Goal: Task Accomplishment & Management: Use online tool/utility

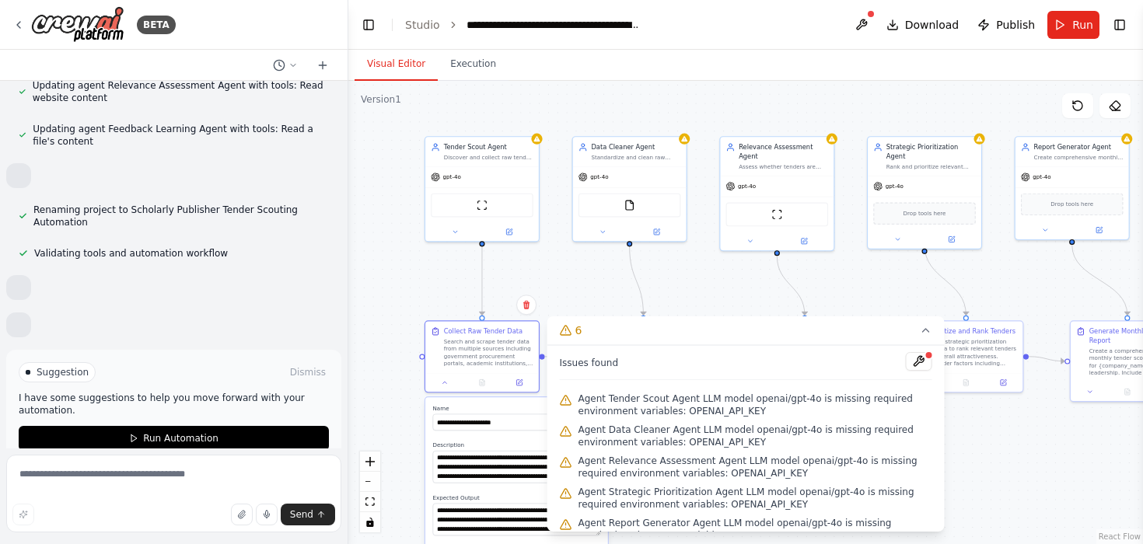
drag, startPoint x: 411, startPoint y: 276, endPoint x: 730, endPoint y: 264, distance: 319.1
click at [730, 264] on div ".deletable-edge-delete-btn { width: 20px; height: 20px; border: 0px solid #ffff…" at bounding box center [745, 313] width 795 height 464
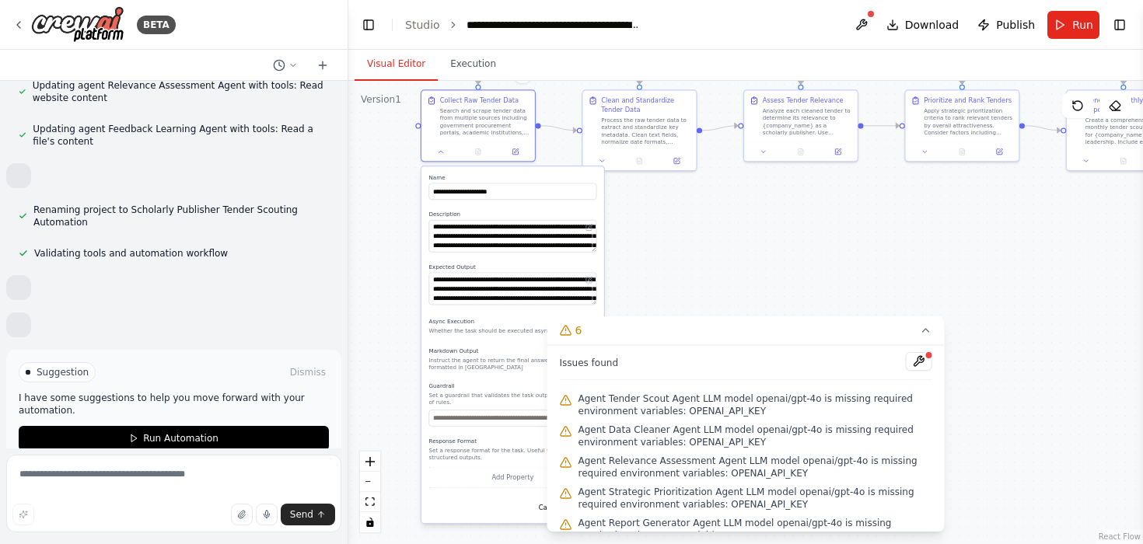
drag, startPoint x: 392, startPoint y: 387, endPoint x: 387, endPoint y: 154, distance: 233.4
click at [387, 154] on div ".deletable-edge-delete-btn { width: 20px; height: 20px; border: 0px solid #ffff…" at bounding box center [745, 313] width 795 height 464
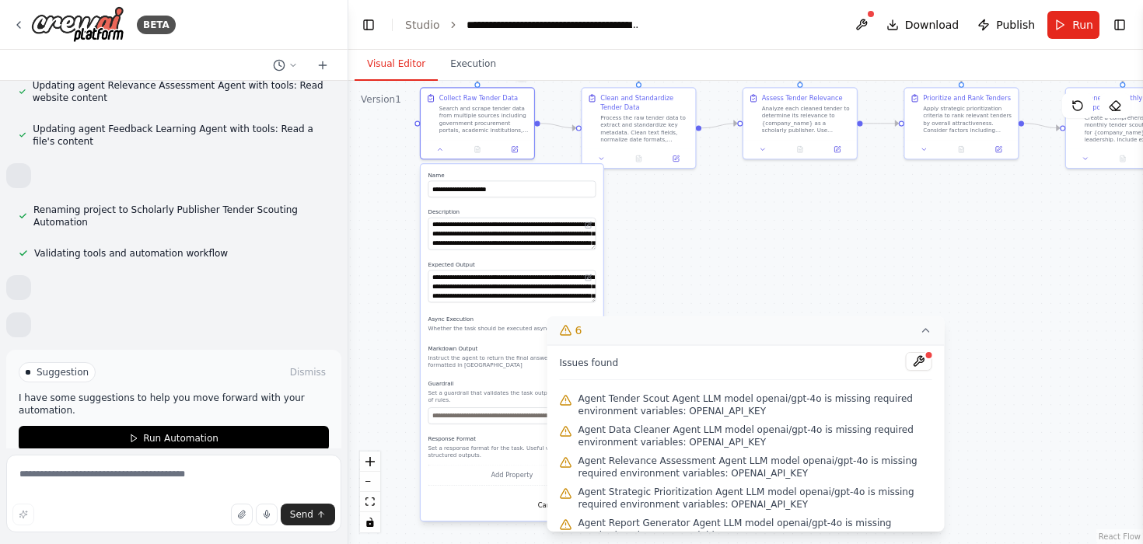
click at [927, 331] on icon at bounding box center [926, 330] width 12 height 12
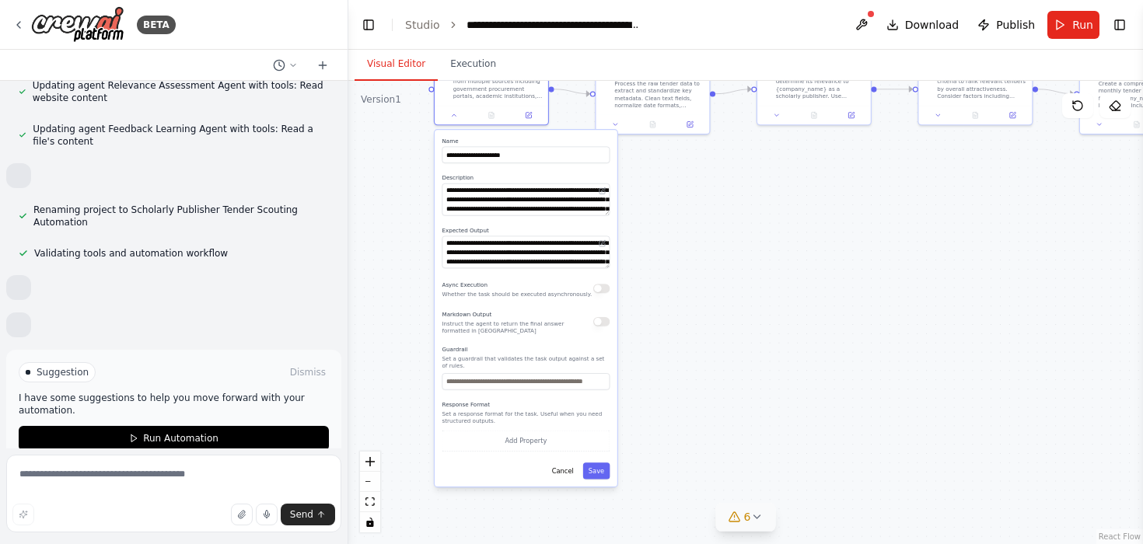
drag, startPoint x: 674, startPoint y: 429, endPoint x: 690, endPoint y: 392, distance: 40.7
click at [690, 392] on div ".deletable-edge-delete-btn { width: 20px; height: 20px; border: 0px solid #ffff…" at bounding box center [745, 313] width 795 height 464
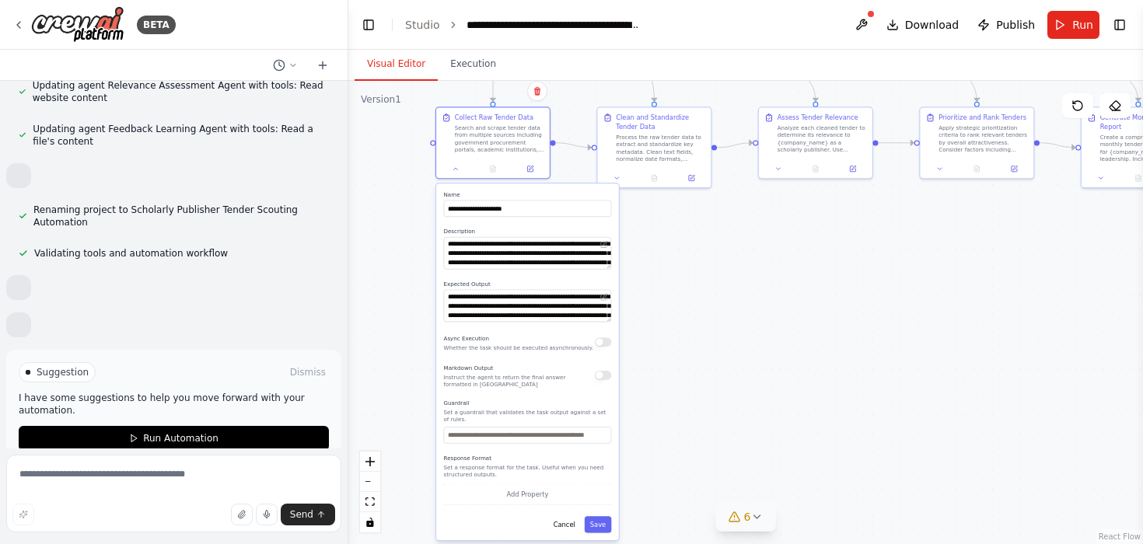
drag, startPoint x: 679, startPoint y: 243, endPoint x: 678, endPoint y: 300, distance: 56.8
click at [678, 300] on div ".deletable-edge-delete-btn { width: 20px; height: 20px; border: 0px solid #ffff…" at bounding box center [745, 313] width 795 height 464
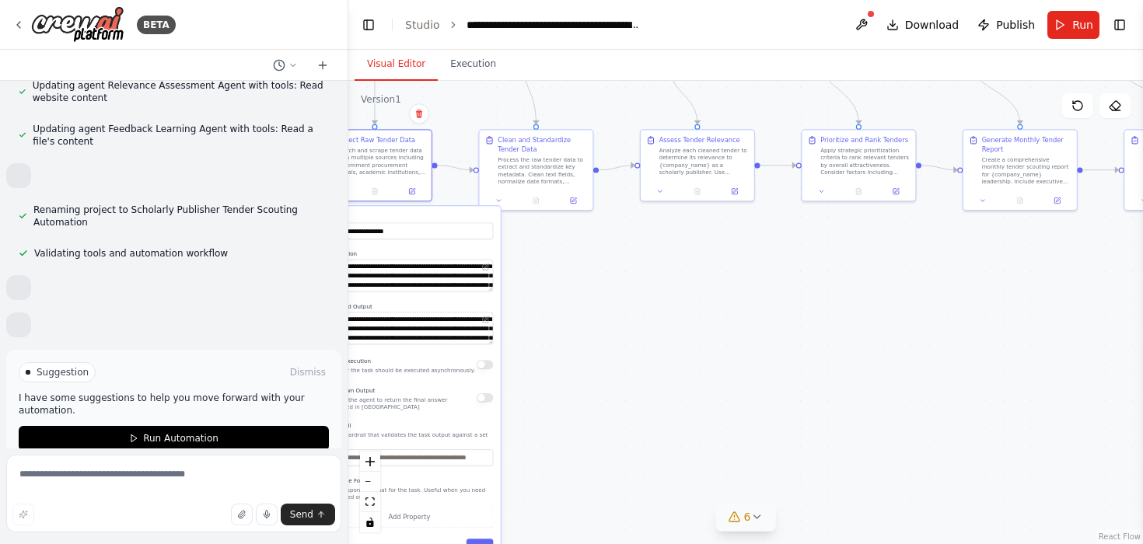
drag, startPoint x: 678, startPoint y: 300, endPoint x: 542, endPoint y: 324, distance: 138.1
click at [542, 324] on div ".deletable-edge-delete-btn { width: 20px; height: 20px; border: 0px solid #ffff…" at bounding box center [745, 313] width 795 height 464
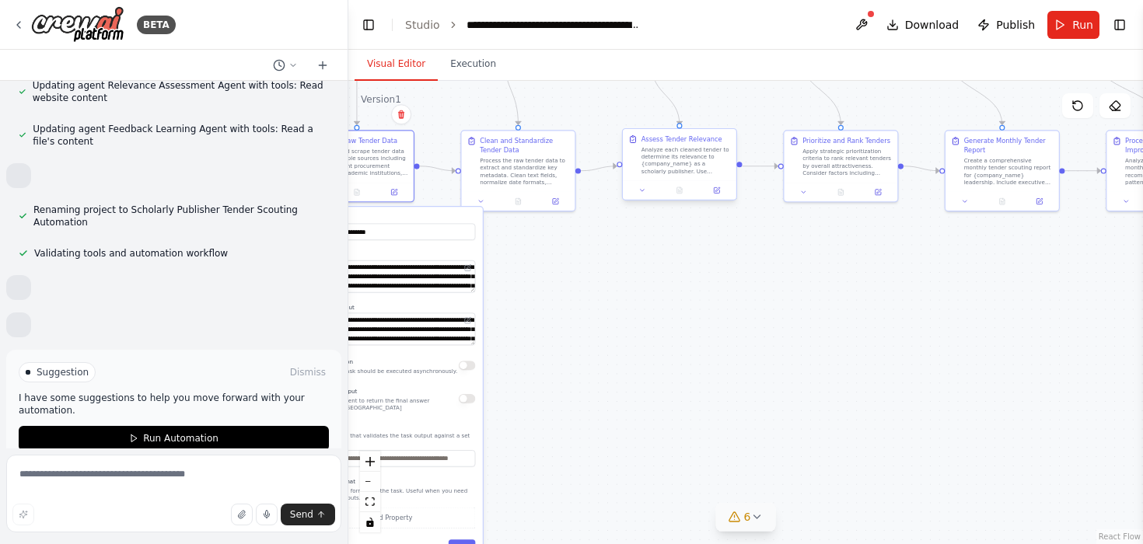
click at [677, 160] on div "Analyze each cleaned tender to determine its relevance to {company_name} as a s…" at bounding box center [686, 160] width 89 height 30
click at [646, 193] on button at bounding box center [643, 190] width 32 height 11
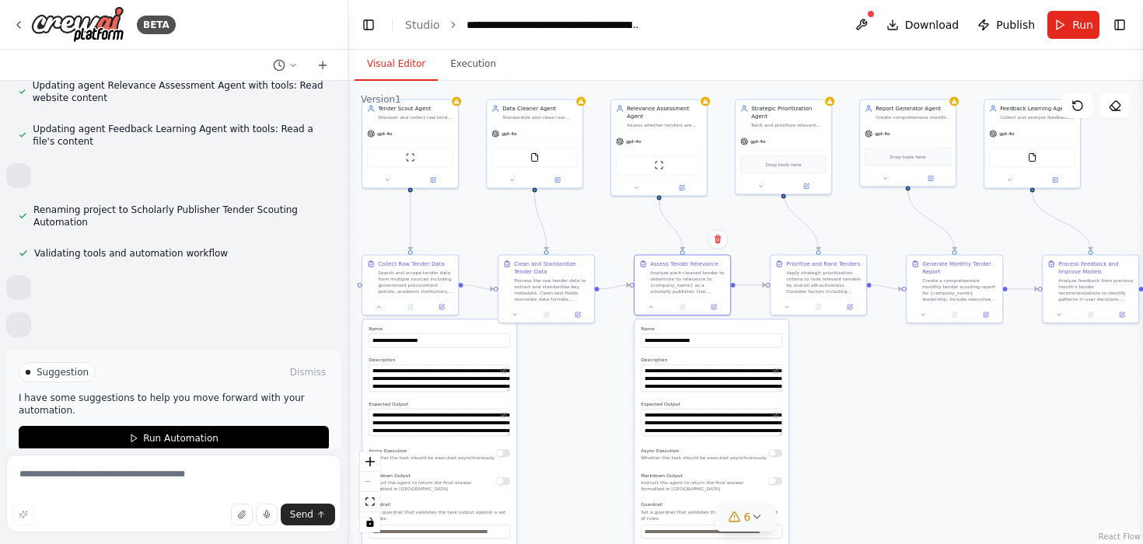
drag, startPoint x: 605, startPoint y: 287, endPoint x: 604, endPoint y: 374, distance: 87.1
click at [604, 374] on div ".deletable-edge-delete-btn { width: 20px; height: 20px; border: 0px solid #ffff…" at bounding box center [745, 313] width 795 height 464
click at [656, 117] on div "Relevance Assessment Agent" at bounding box center [663, 112] width 75 height 16
click at [818, 427] on div ".deletable-edge-delete-btn { width: 20px; height: 20px; border: 0px solid #ffff…" at bounding box center [745, 313] width 795 height 464
click at [635, 191] on div at bounding box center [659, 188] width 96 height 16
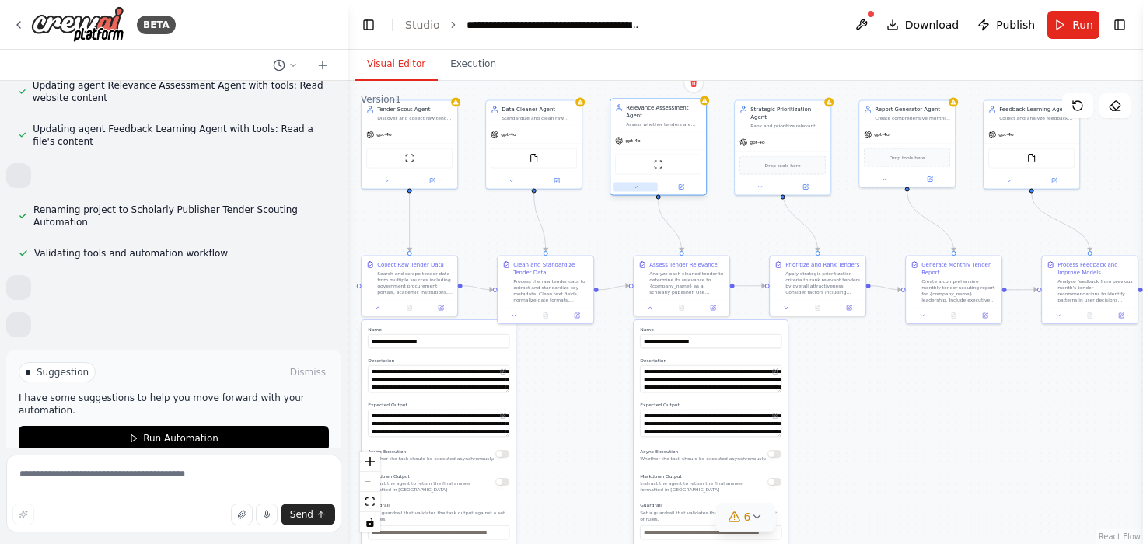
click at [634, 183] on button at bounding box center [636, 187] width 44 height 9
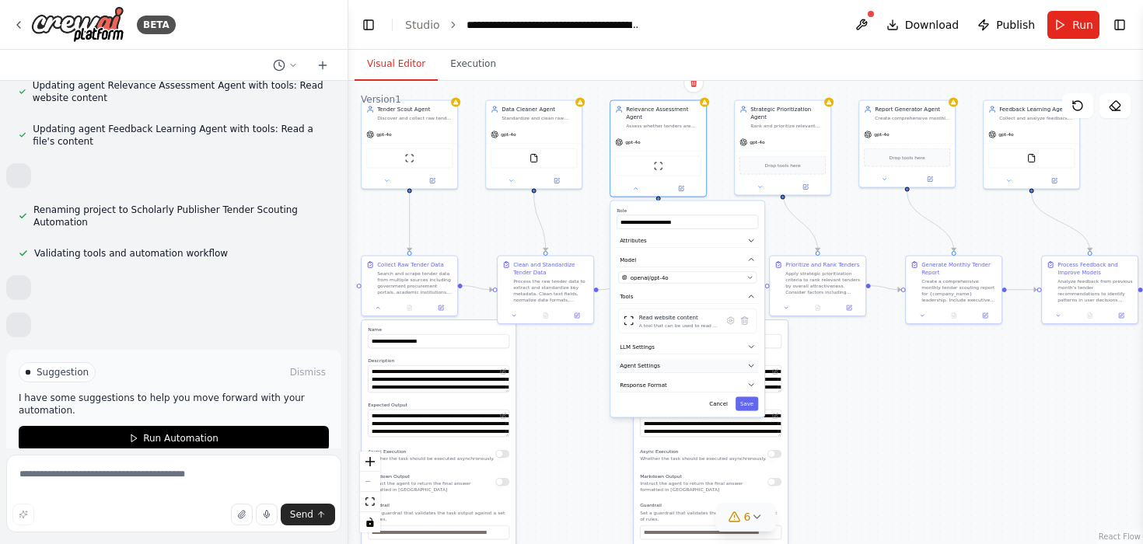
click at [660, 370] on button "Agent Settings" at bounding box center [688, 366] width 142 height 15
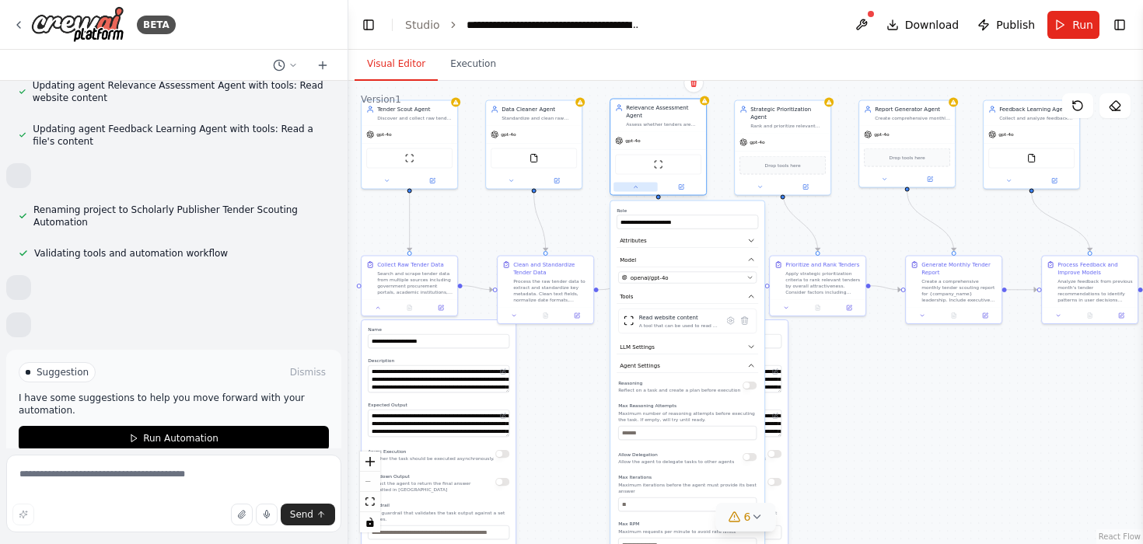
click at [634, 191] on button at bounding box center [636, 187] width 44 height 9
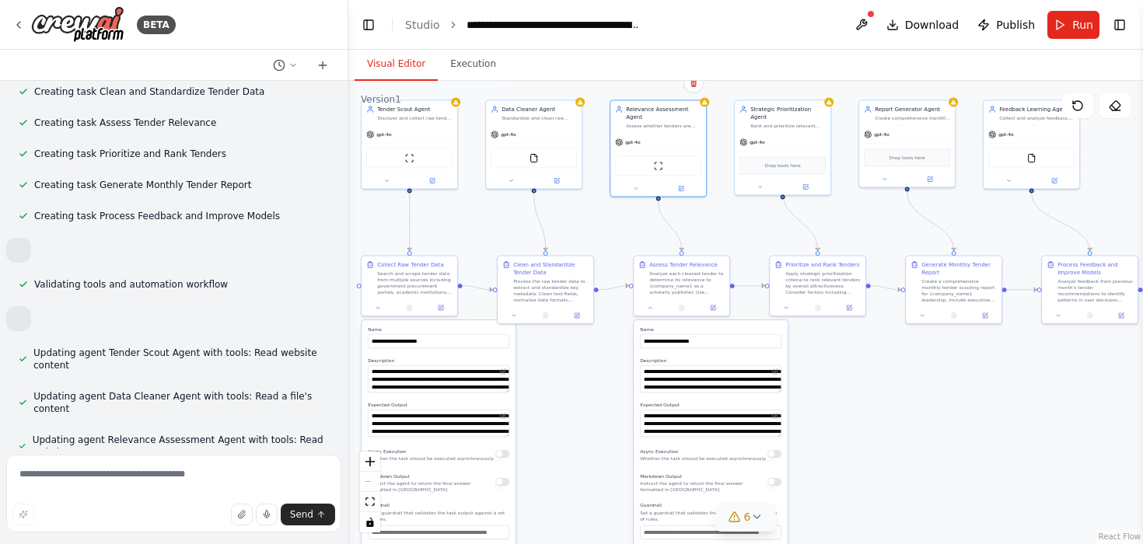
scroll to position [1737, 0]
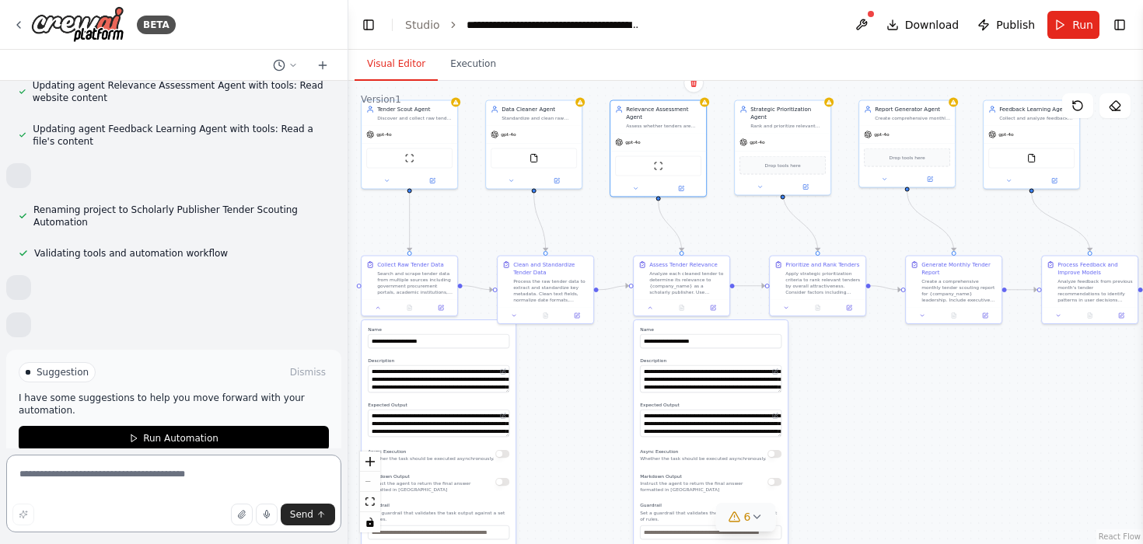
click at [112, 483] on textarea at bounding box center [173, 494] width 335 height 78
click at [561, 397] on div ".deletable-edge-delete-btn { width: 20px; height: 20px; border: 0px solid #ffff…" at bounding box center [745, 313] width 795 height 464
click at [923, 316] on icon at bounding box center [922, 314] width 6 height 6
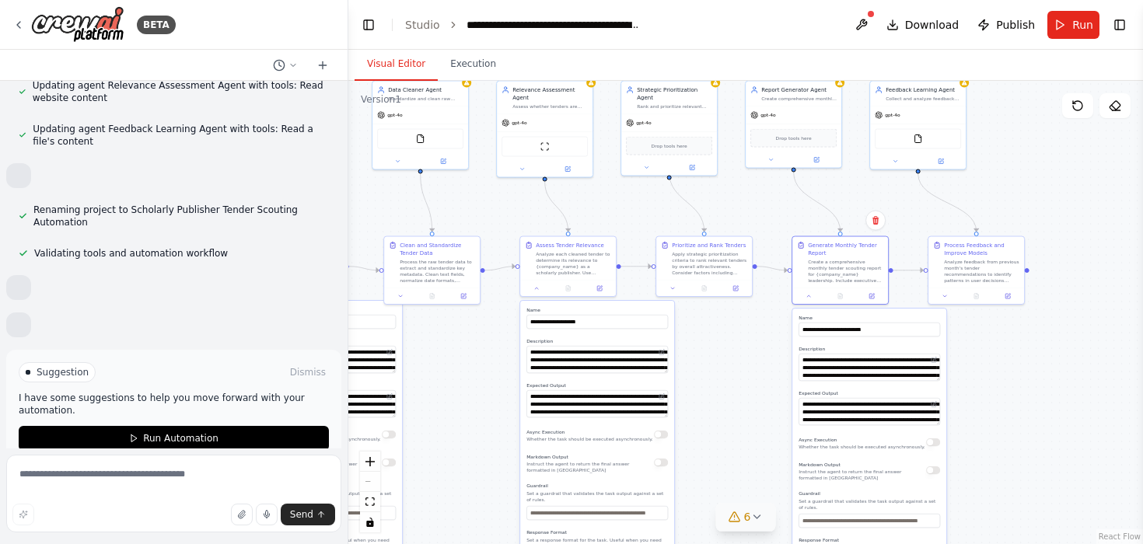
drag, startPoint x: 873, startPoint y: 398, endPoint x: 759, endPoint y: 379, distance: 115.2
click at [759, 379] on div ".deletable-edge-delete-btn { width: 20px; height: 20px; border: 0px solid #ffff…" at bounding box center [745, 313] width 795 height 464
click at [747, 516] on span "6" at bounding box center [747, 517] width 7 height 16
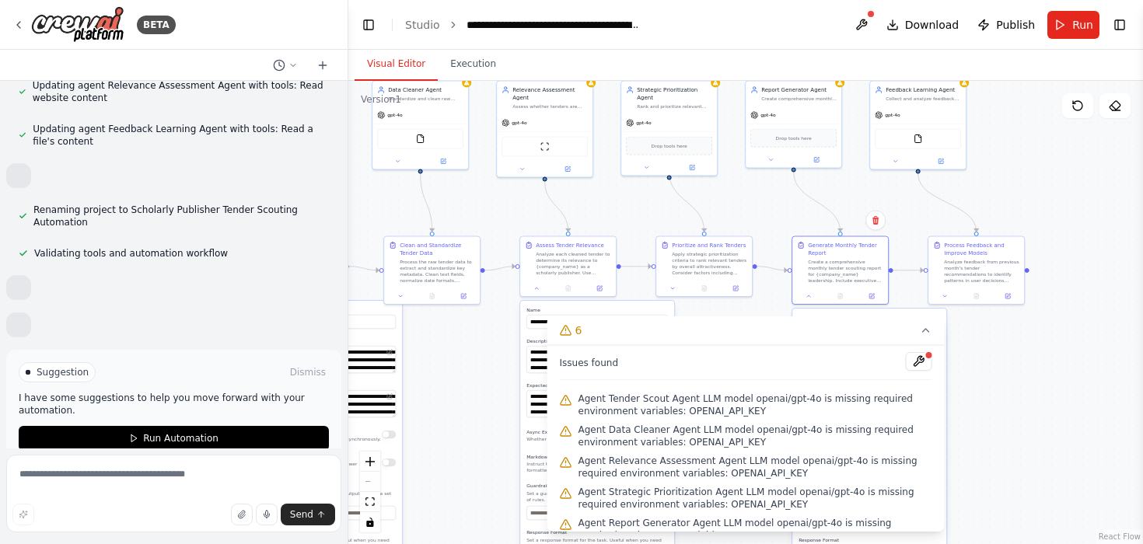
click at [488, 334] on div ".deletable-edge-delete-btn { width: 20px; height: 20px; border: 0px solid #ffff…" at bounding box center [745, 313] width 795 height 464
click at [926, 327] on icon at bounding box center [926, 330] width 12 height 12
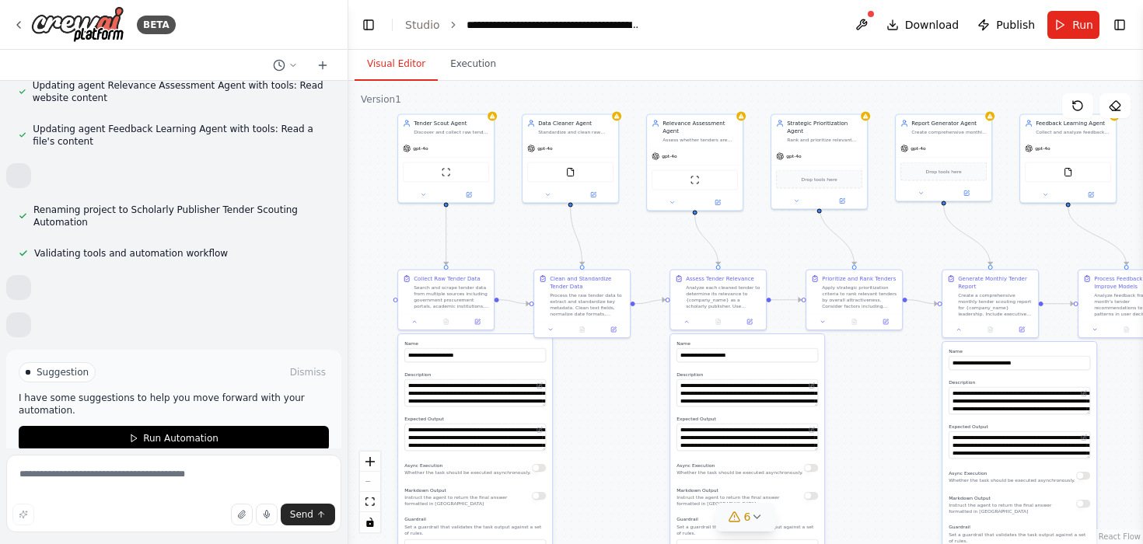
drag, startPoint x: 483, startPoint y: 390, endPoint x: 634, endPoint y: 424, distance: 154.5
click at [634, 424] on div ".deletable-edge-delete-btn { width: 20px; height: 20px; border: 0px solid #ffff…" at bounding box center [745, 313] width 795 height 464
click at [671, 203] on icon at bounding box center [673, 201] width 6 height 6
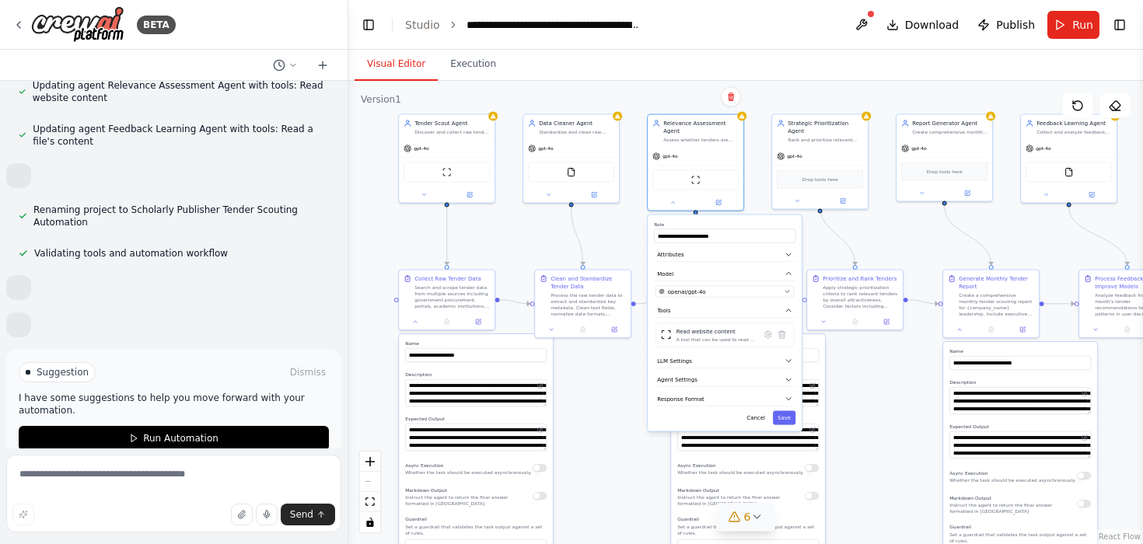
click at [751, 388] on div "**********" at bounding box center [725, 323] width 154 height 216
click at [778, 380] on button "Agent Settings" at bounding box center [725, 380] width 142 height 15
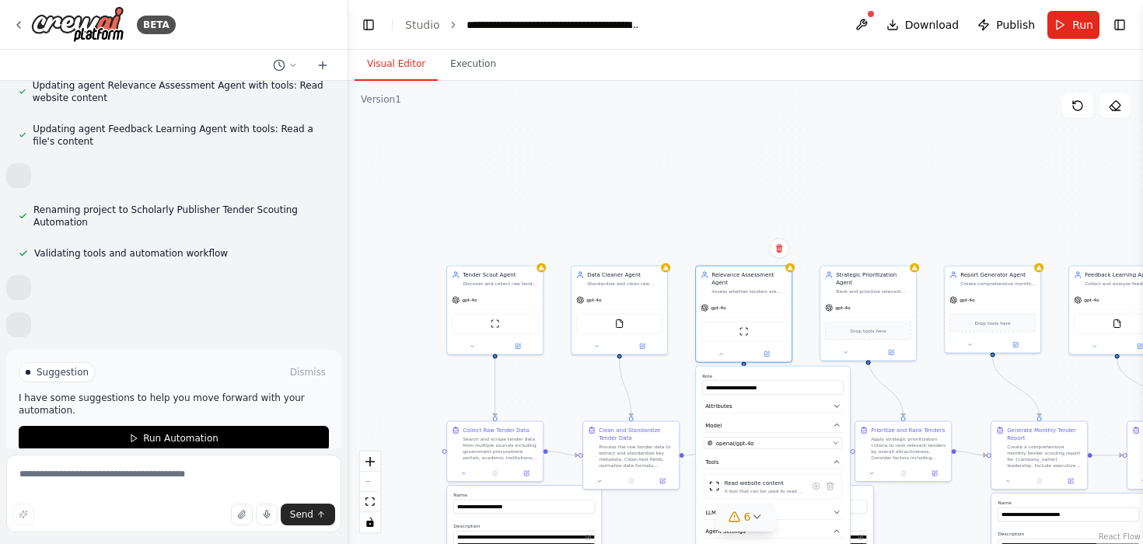
drag, startPoint x: 617, startPoint y: 418, endPoint x: 666, endPoint y: 578, distance: 166.8
click at [666, 544] on html "BETA Create a crew of agents that can form a tender scouting tool. The output m…" at bounding box center [571, 272] width 1143 height 544
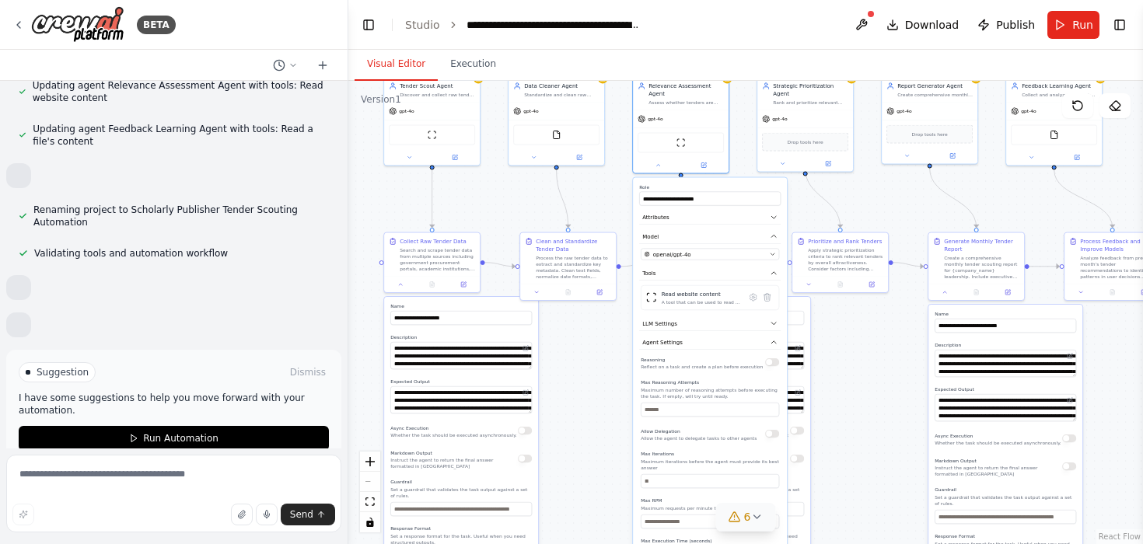
drag, startPoint x: 706, startPoint y: 179, endPoint x: 643, endPoint y: -14, distance: 202.9
click at [643, 0] on html "BETA Create a crew of agents that can form a tender scouting tool. The output m…" at bounding box center [571, 272] width 1143 height 544
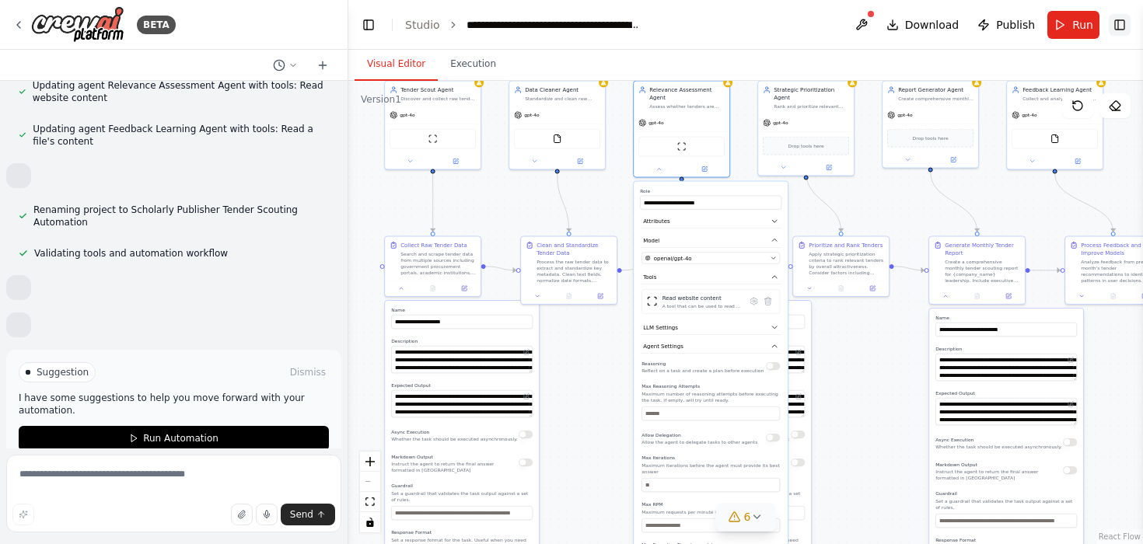
click at [1116, 21] on button "Toggle Right Sidebar" at bounding box center [1120, 25] width 22 height 22
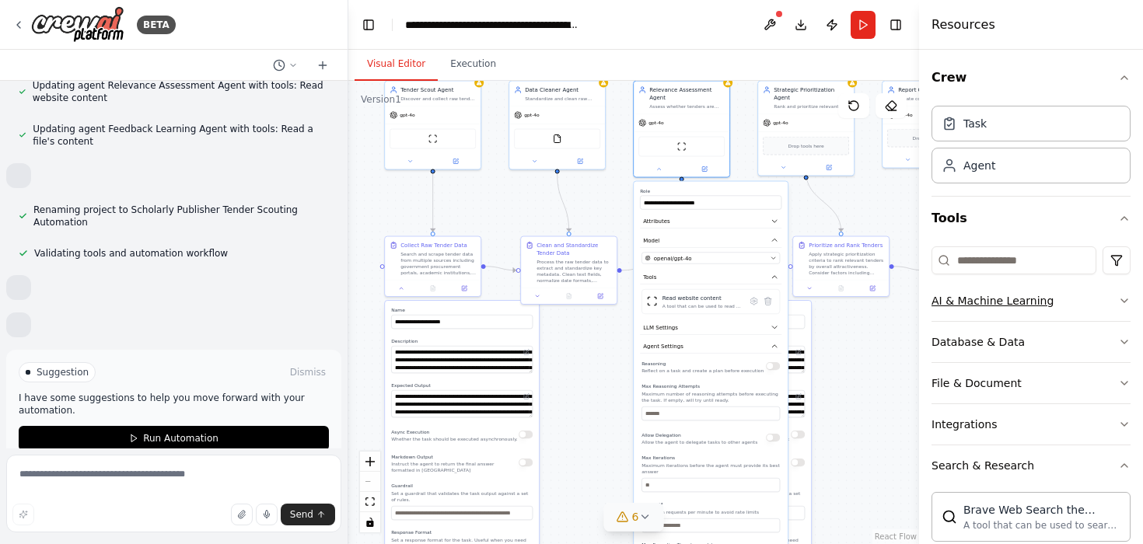
click at [1086, 308] on button "AI & Machine Learning" at bounding box center [1031, 301] width 199 height 40
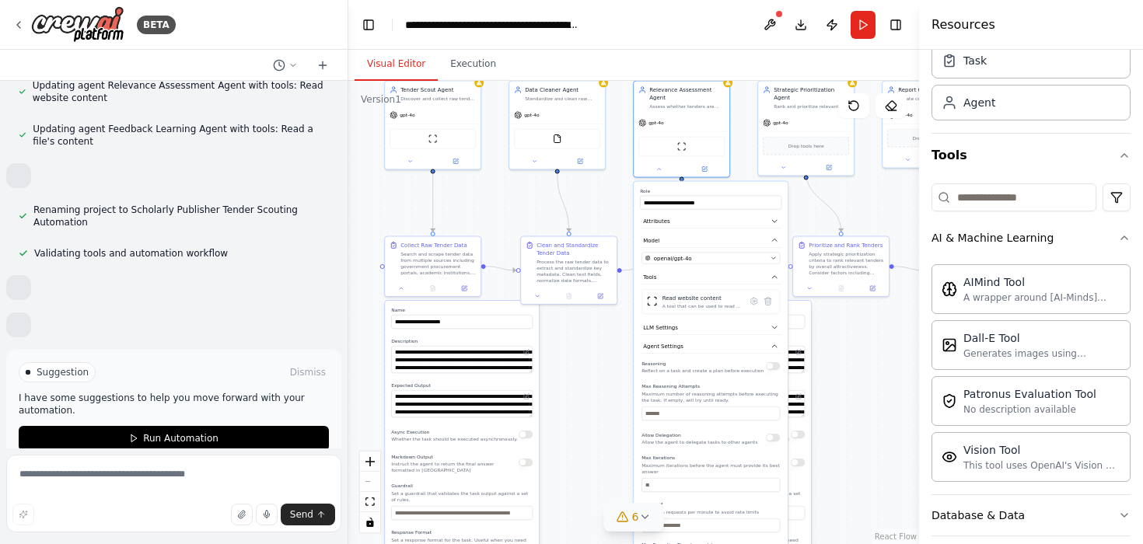
scroll to position [0, 0]
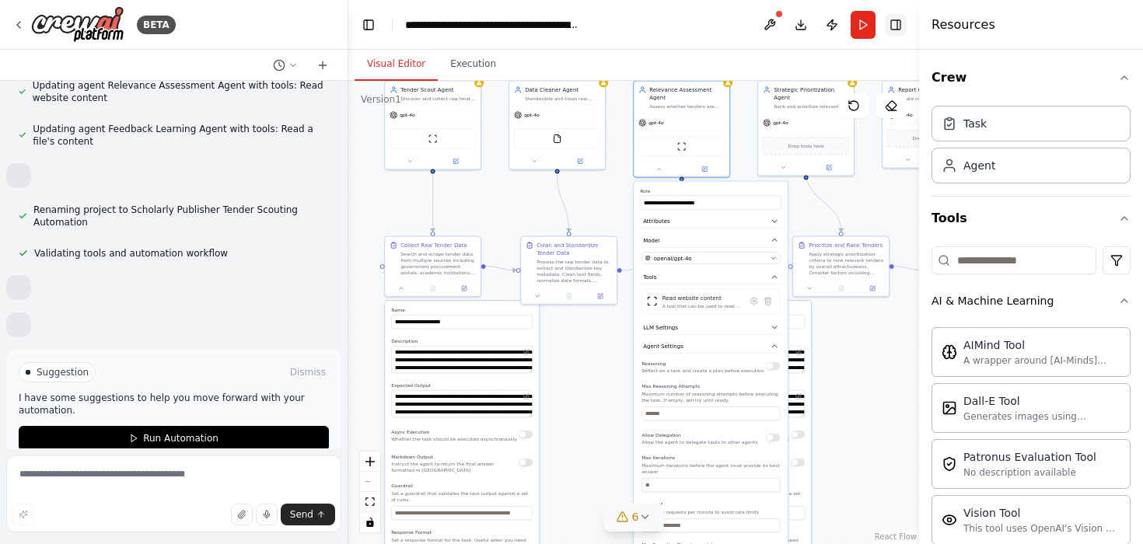
click at [898, 23] on button "Toggle Right Sidebar" at bounding box center [896, 25] width 22 height 22
